Goal: Task Accomplishment & Management: Use online tool/utility

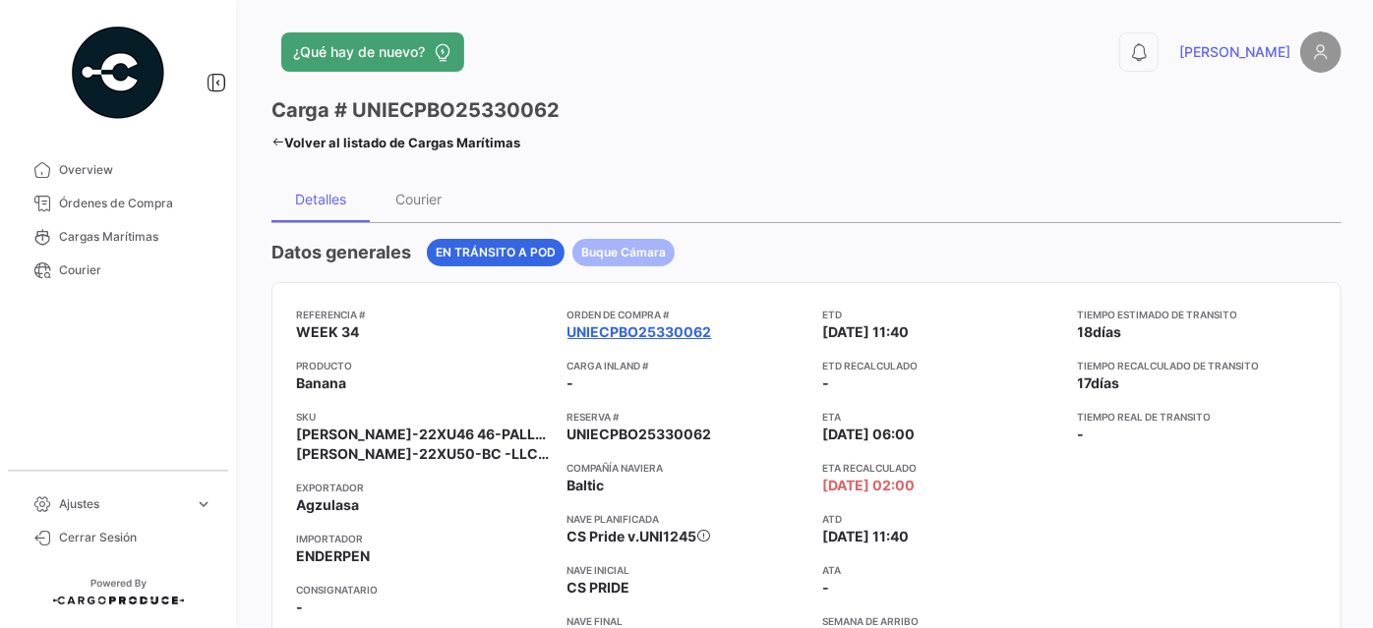
click at [663, 329] on link "UNIECPBO25330062" at bounding box center [639, 333] width 145 height 20
click at [590, 332] on link "UNIECPBO25330062" at bounding box center [639, 333] width 145 height 20
click at [678, 327] on link "UNIECPBO25330062" at bounding box center [639, 333] width 145 height 20
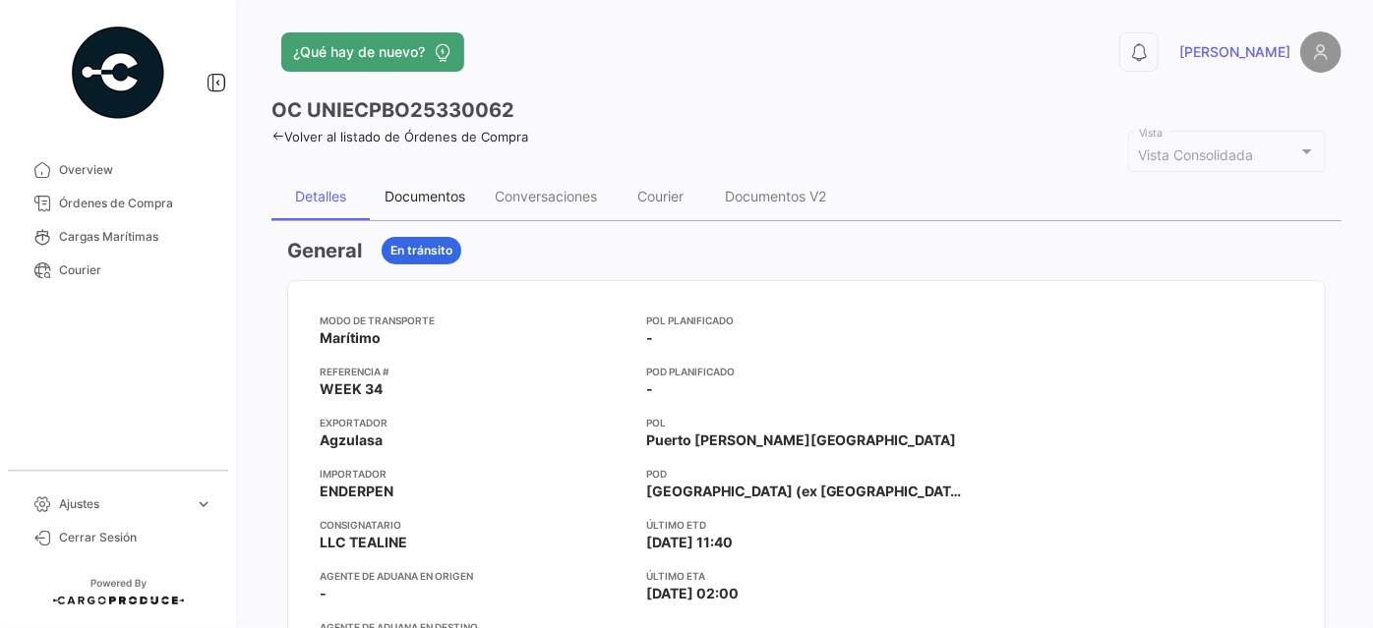
click at [424, 199] on div "Documentos" at bounding box center [425, 196] width 81 height 17
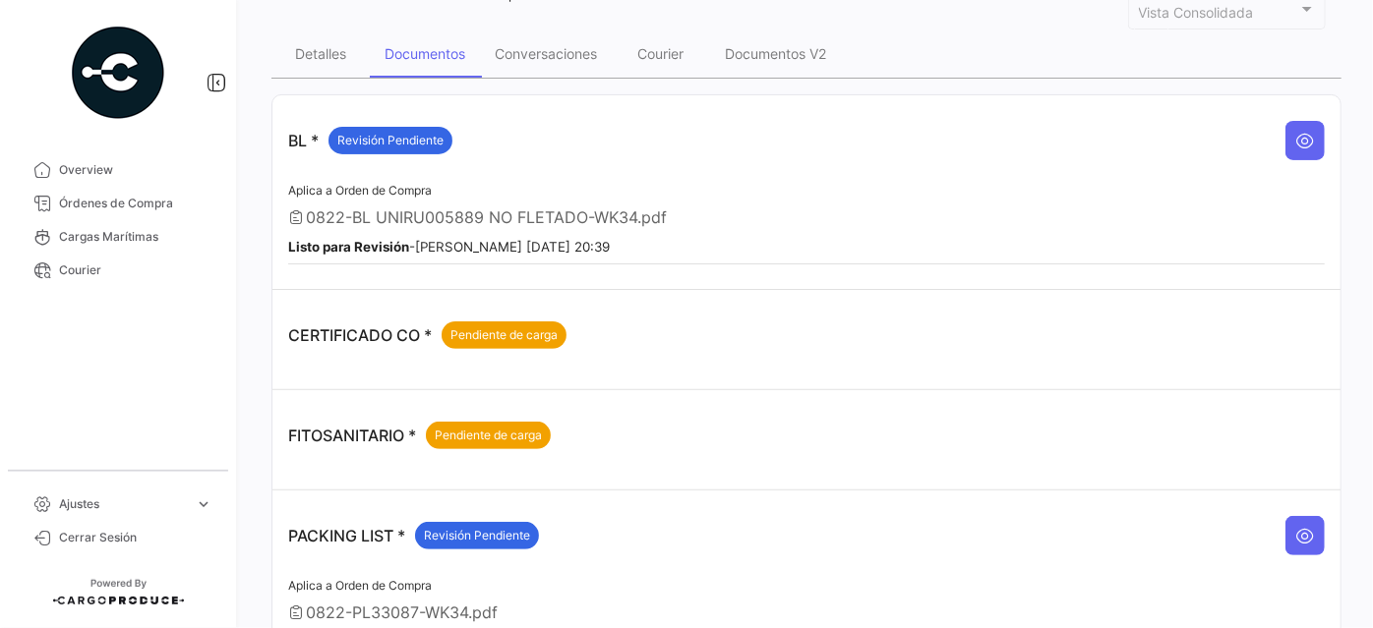
scroll to position [119, 0]
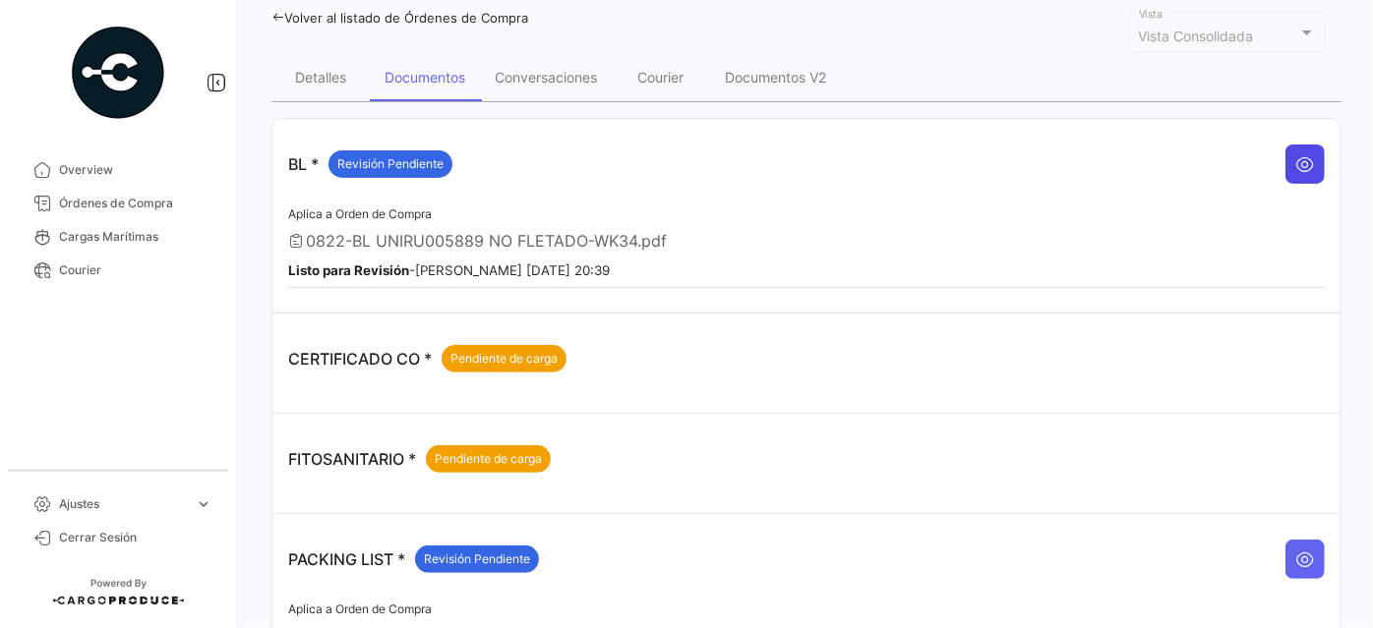
click at [1310, 154] on button at bounding box center [1304, 164] width 39 height 39
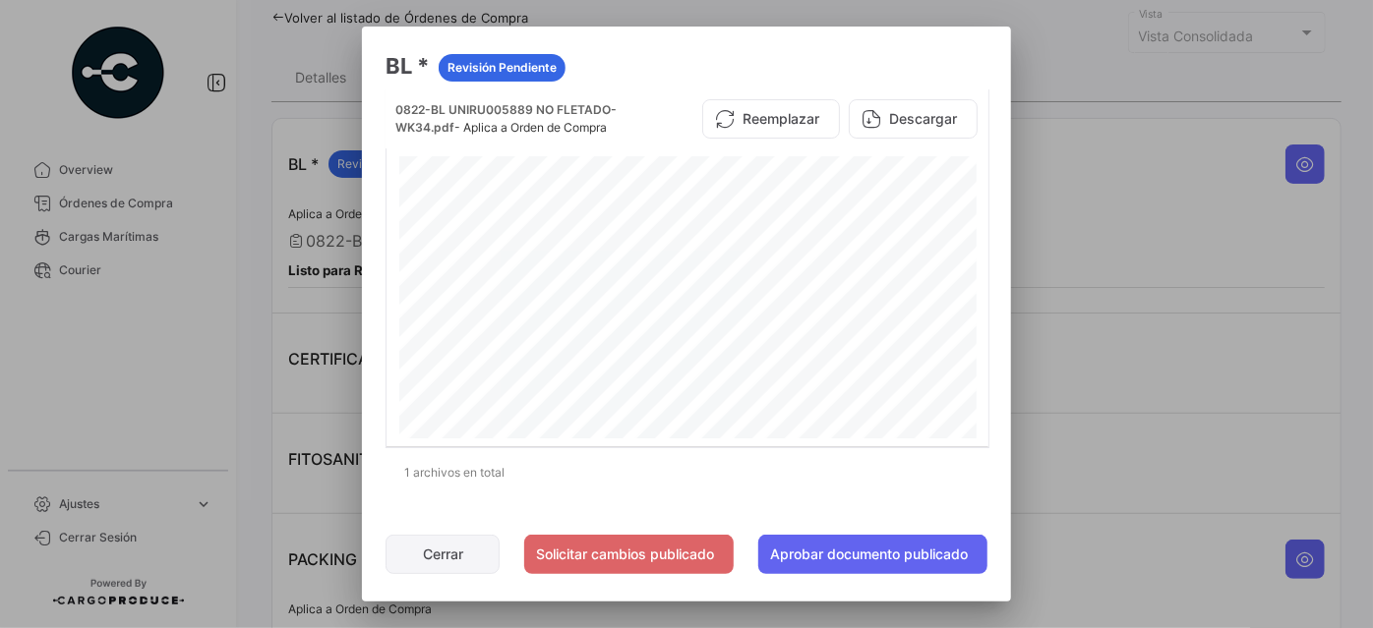
click at [447, 550] on button "Cerrar" at bounding box center [443, 554] width 114 height 39
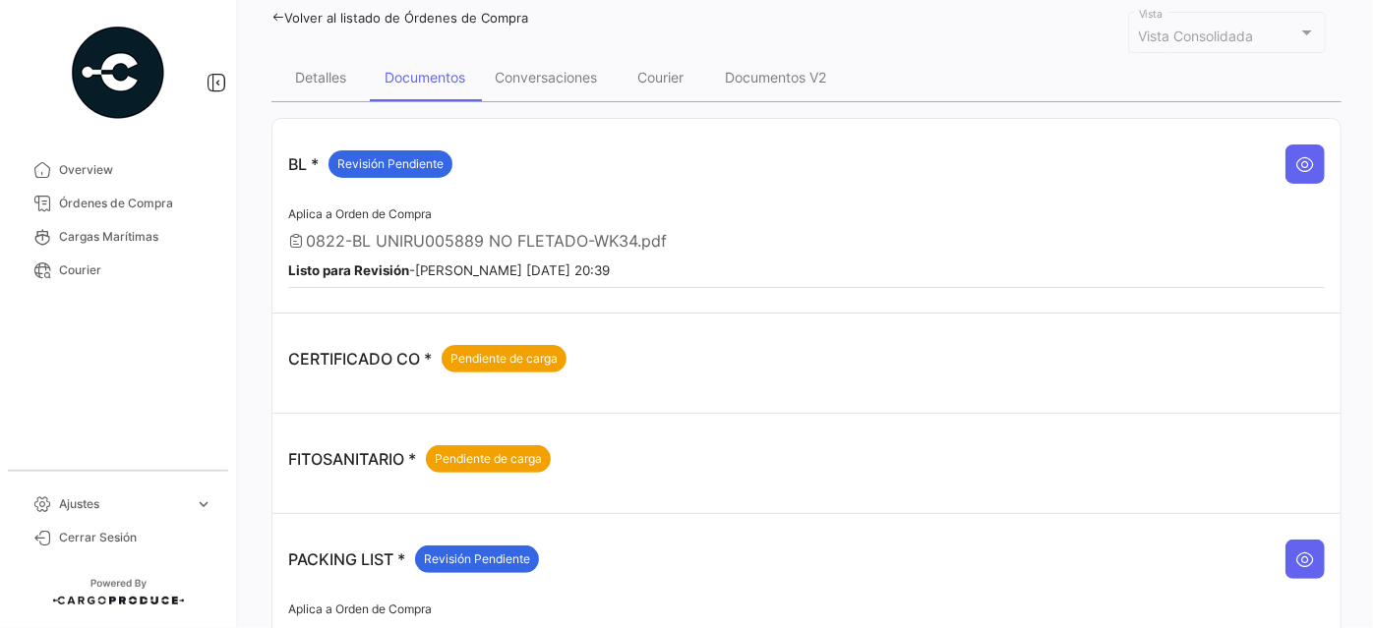
click at [1303, 570] on div at bounding box center [1304, 559] width 39 height 59
click at [1299, 553] on icon at bounding box center [1305, 560] width 20 height 20
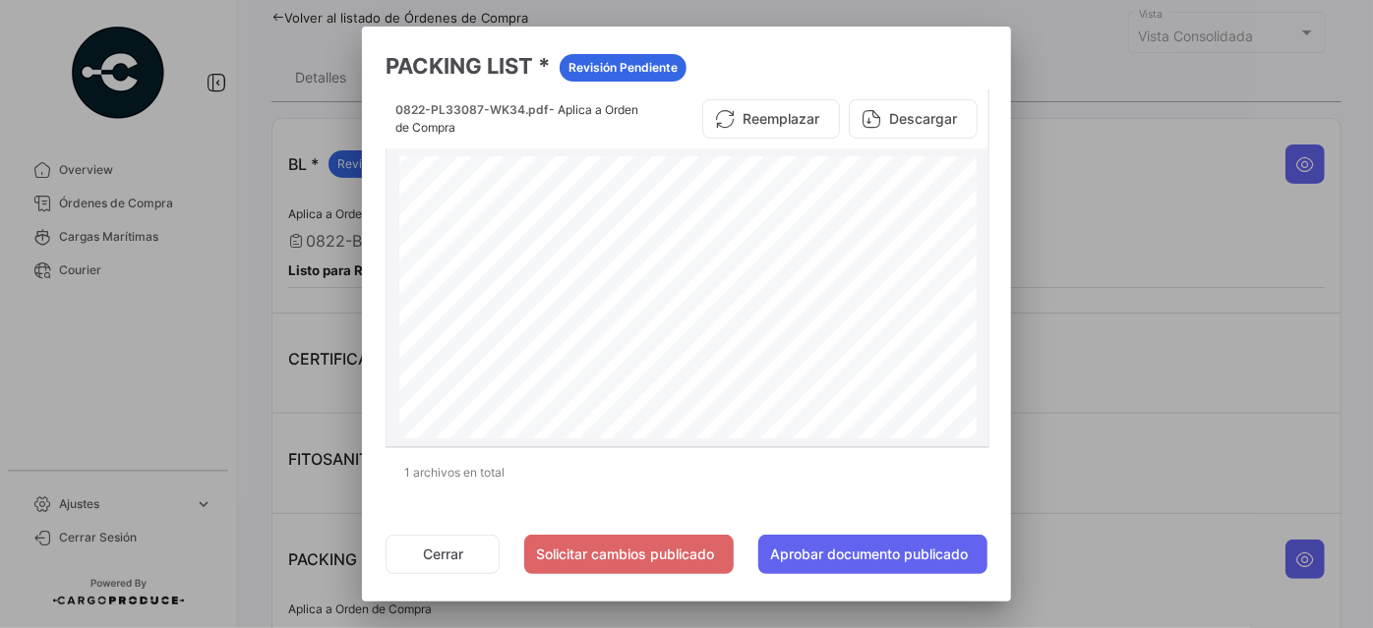
scroll to position [357, 0]
click at [939, 114] on button "Descargar" at bounding box center [913, 118] width 129 height 39
click at [831, 544] on button "Aprobar documento publicado" at bounding box center [872, 554] width 229 height 39
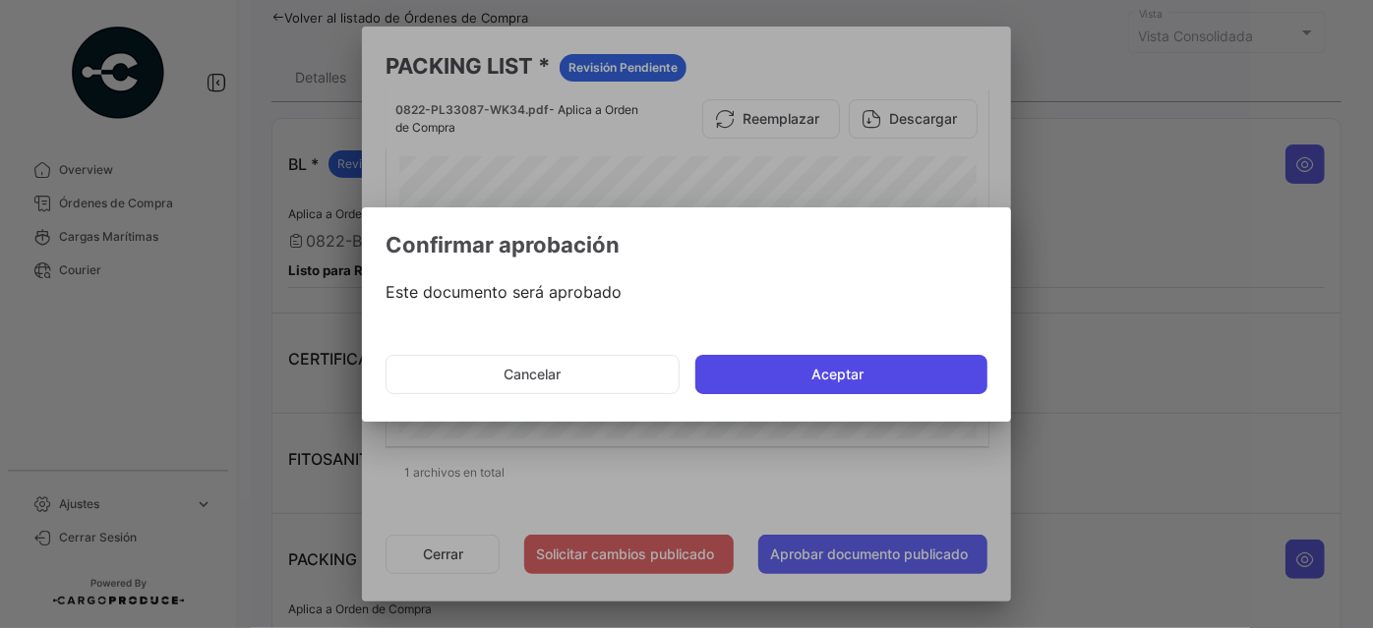
click at [847, 362] on button "Aceptar" at bounding box center [841, 374] width 292 height 39
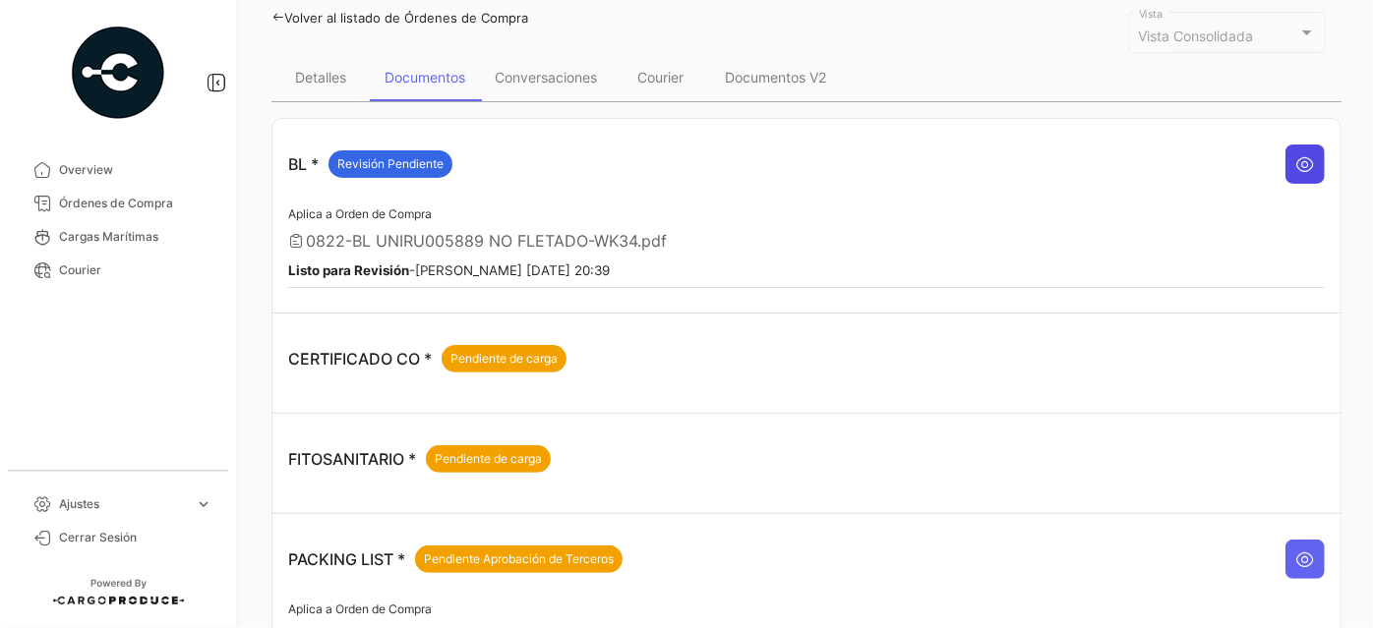
click at [1295, 154] on icon at bounding box center [1305, 164] width 20 height 20
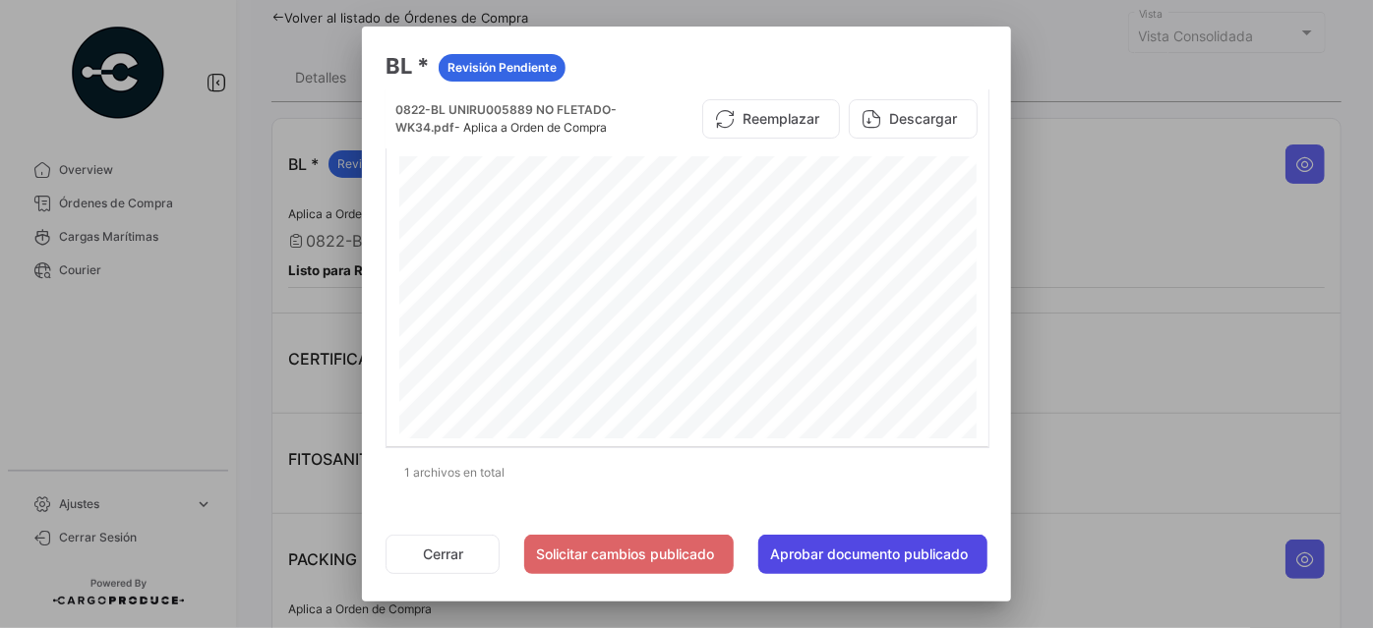
click at [823, 556] on button "Aprobar documento publicado" at bounding box center [872, 554] width 229 height 39
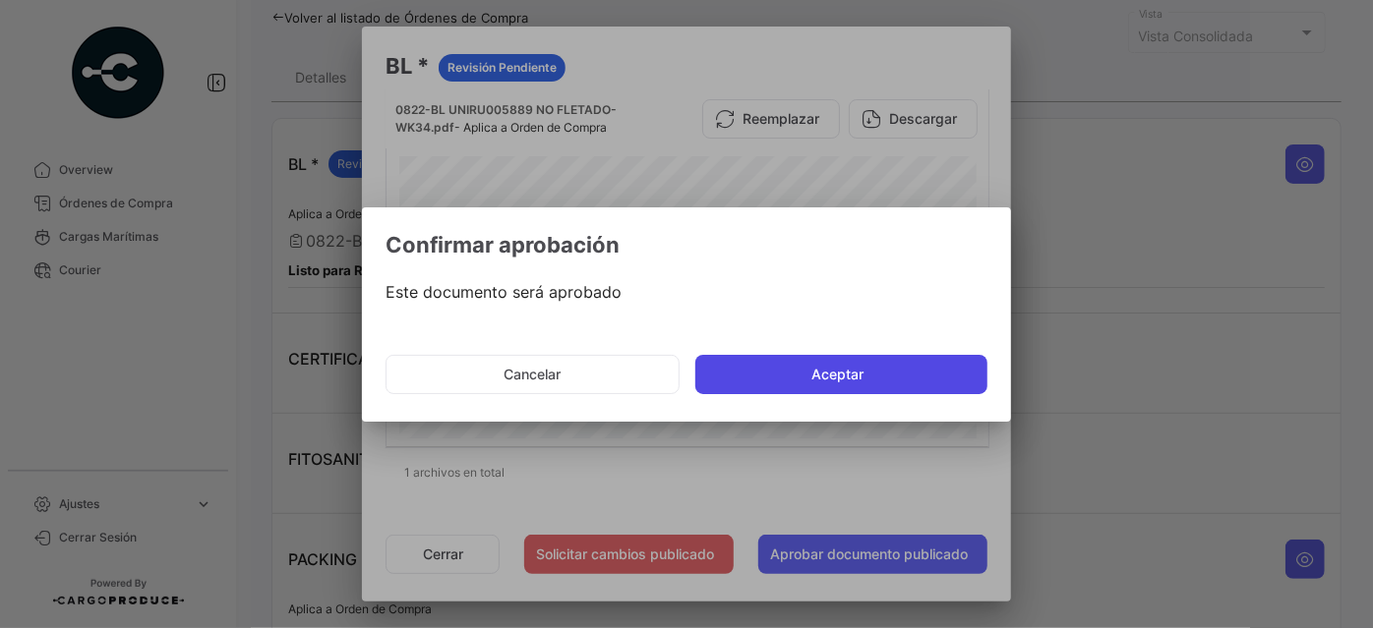
click at [877, 373] on button "Aceptar" at bounding box center [841, 374] width 292 height 39
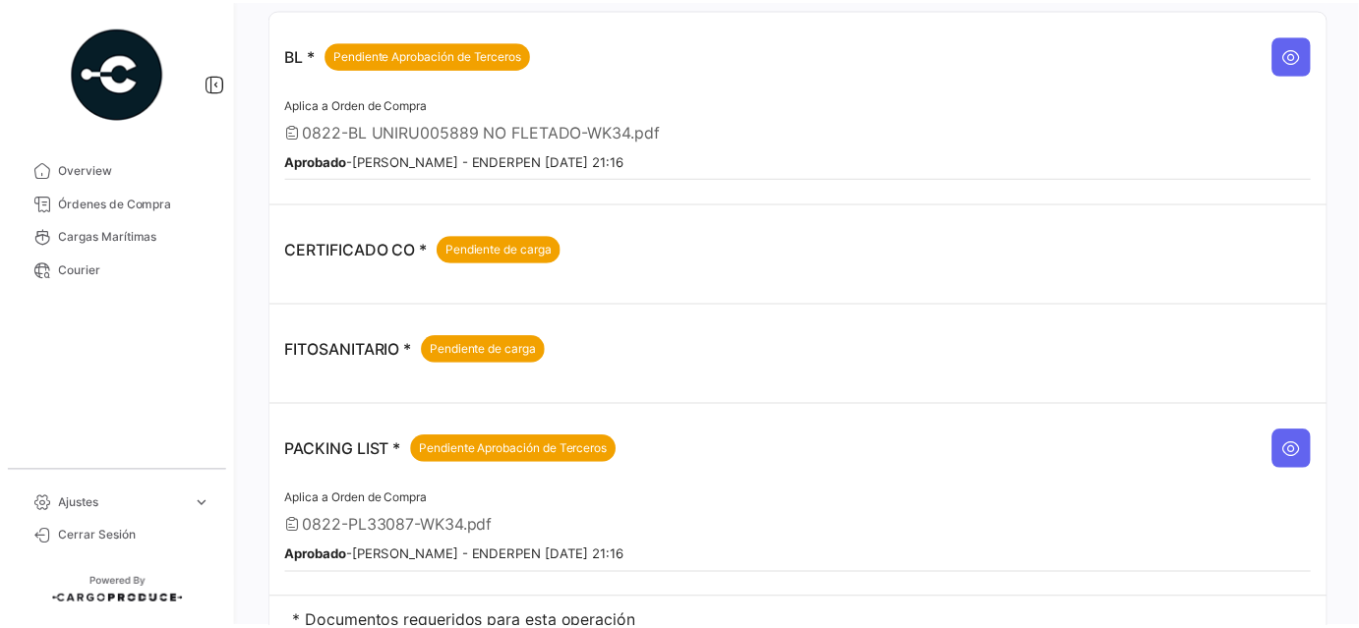
scroll to position [298, 0]
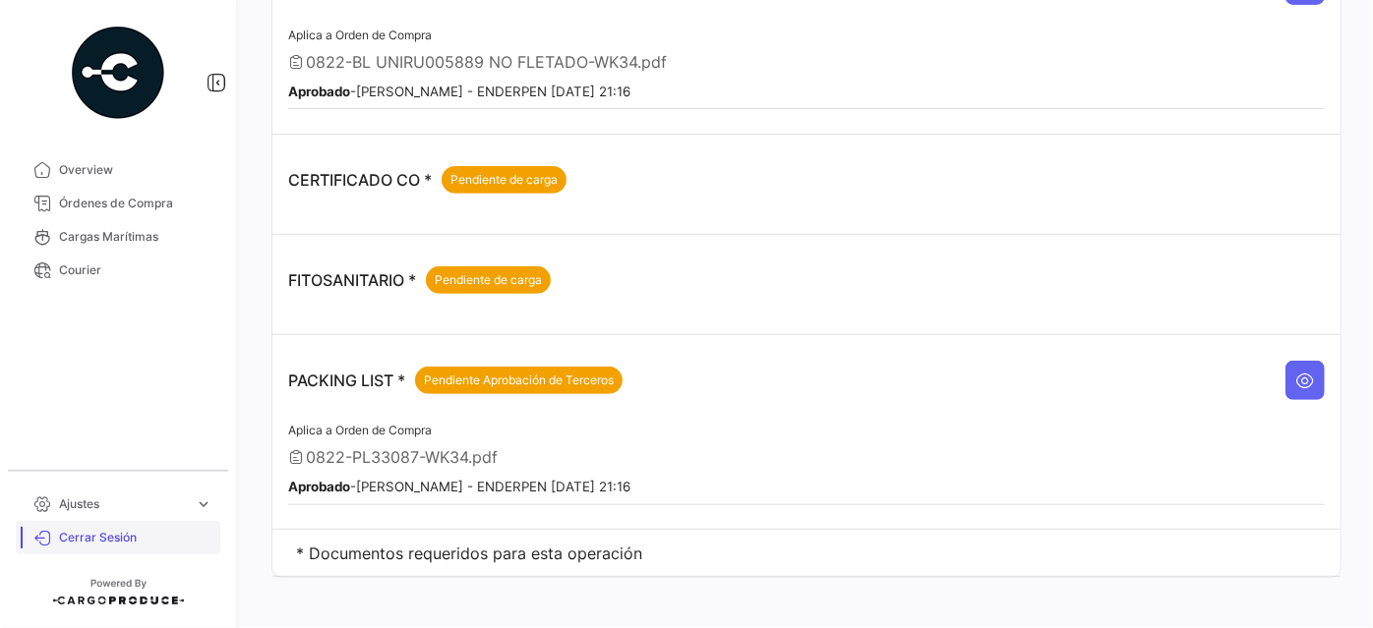
click at [122, 538] on span "Cerrar Sesión" at bounding box center [135, 538] width 153 height 18
